Goal: Transaction & Acquisition: Download file/media

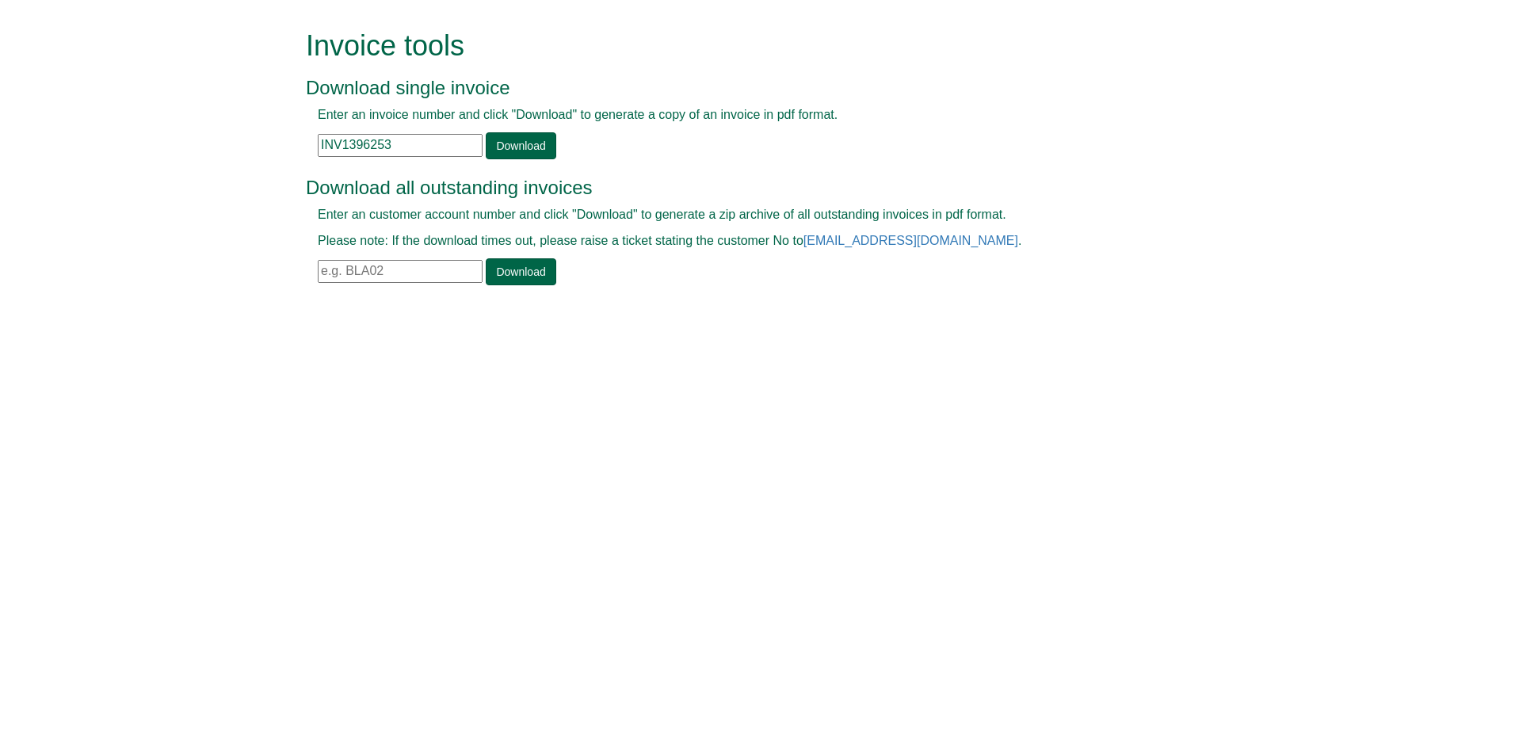
drag, startPoint x: 414, startPoint y: 140, endPoint x: 315, endPoint y: 141, distance: 99.0
click at [315, 141] on div "Enter an invoice number and click "Download" to generate a copy of an invoice i…" at bounding box center [740, 132] width 868 height 53
paste input "INV1346653"
type input "INV1346653"
click at [520, 150] on link "Download" at bounding box center [521, 145] width 70 height 27
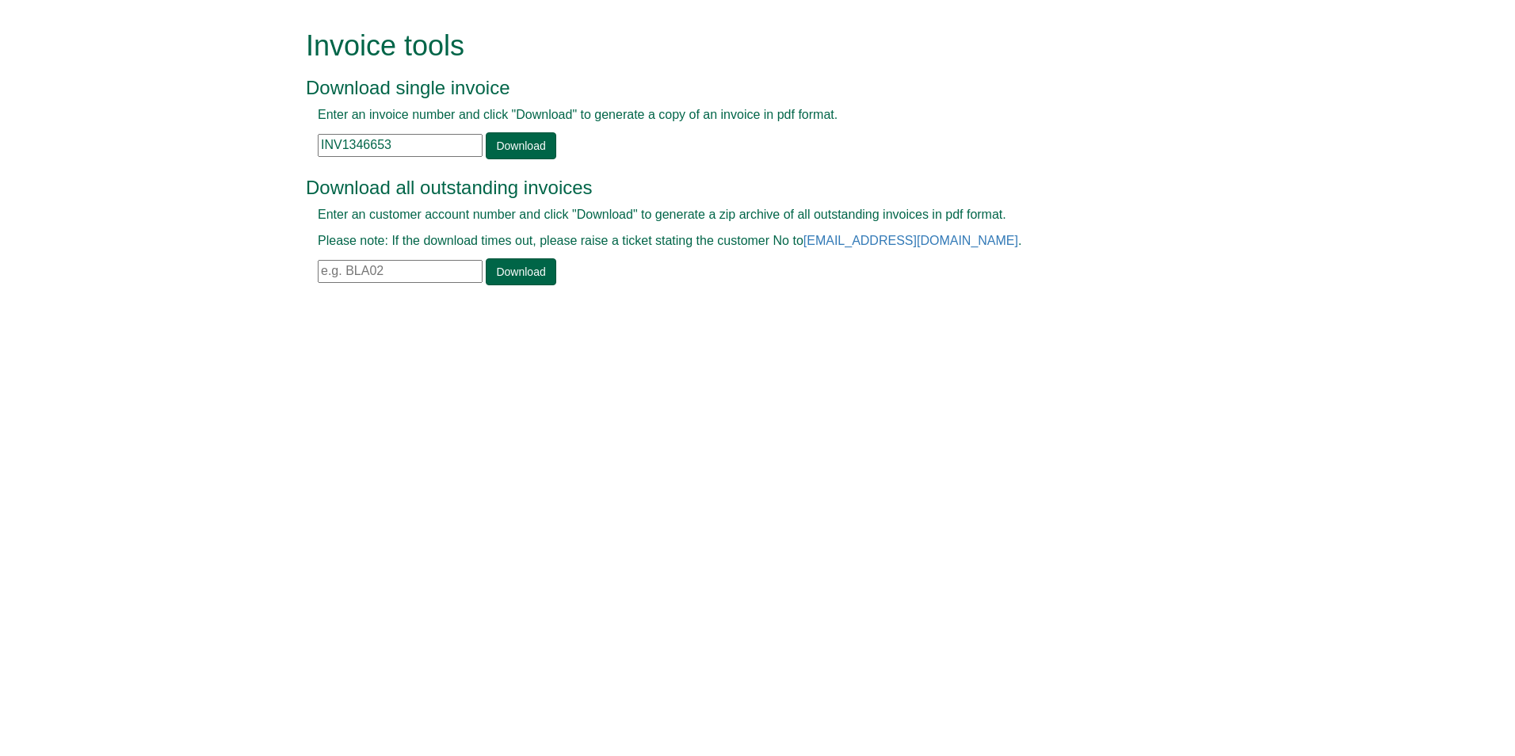
drag, startPoint x: 418, startPoint y: 147, endPoint x: 318, endPoint y: 145, distance: 99.9
click at [318, 145] on input "INV1346653" at bounding box center [400, 145] width 165 height 23
paste input "INV1381088"
type input "INV1381088"
click at [517, 139] on link "Download" at bounding box center [521, 145] width 70 height 27
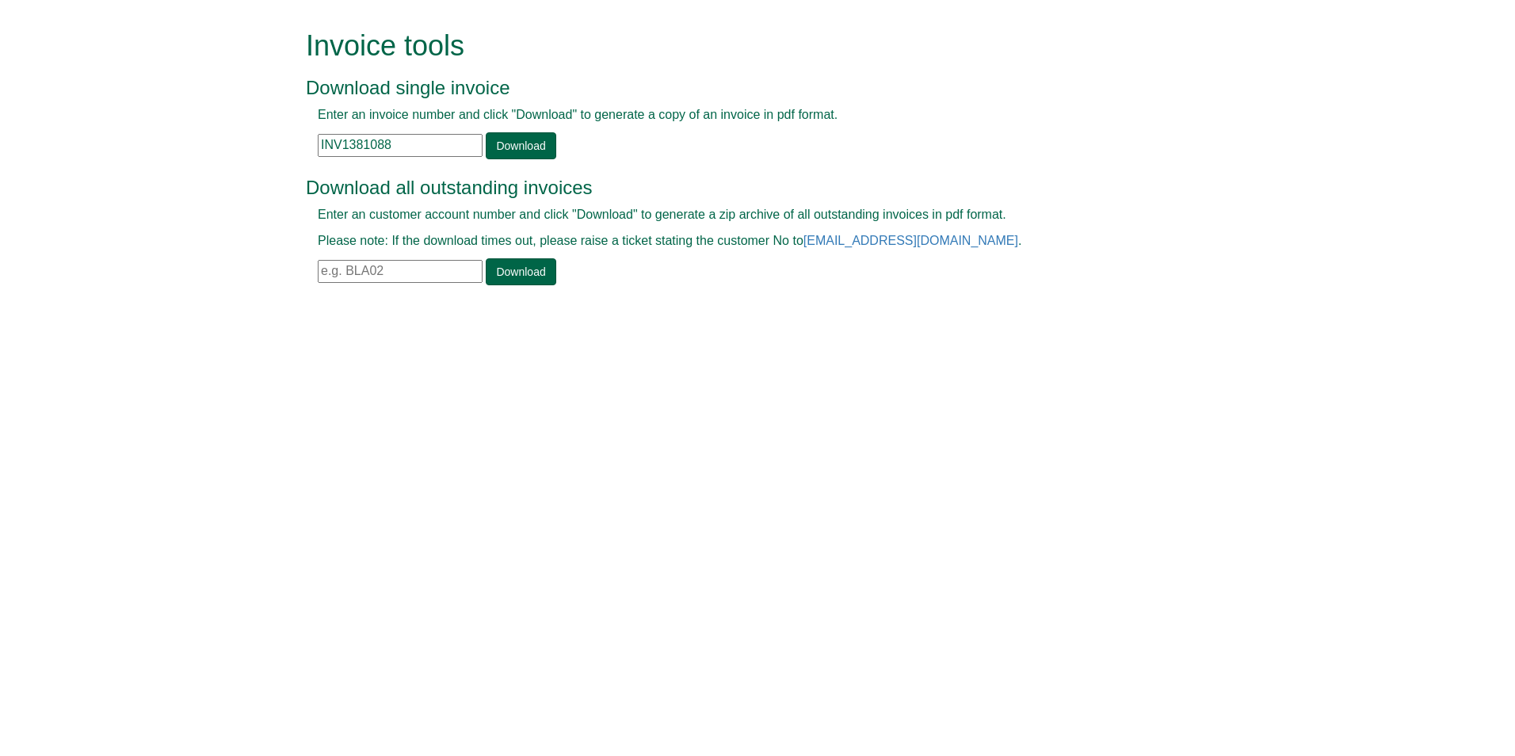
drag, startPoint x: 377, startPoint y: 143, endPoint x: 292, endPoint y: 143, distance: 85.6
click at [292, 143] on form "Invoice tools Download single invoice Enter an invoice number and click "Downlo…" at bounding box center [757, 159] width 1515 height 318
paste input "INV1358649"
type input "INV1358649"
click at [522, 147] on link "Download" at bounding box center [521, 145] width 70 height 27
